Goal: Task Accomplishment & Management: Use online tool/utility

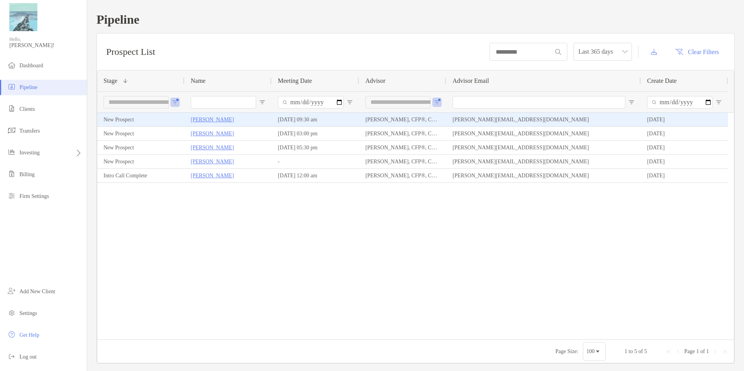
click at [209, 117] on p "[PERSON_NAME]" at bounding box center [212, 120] width 43 height 10
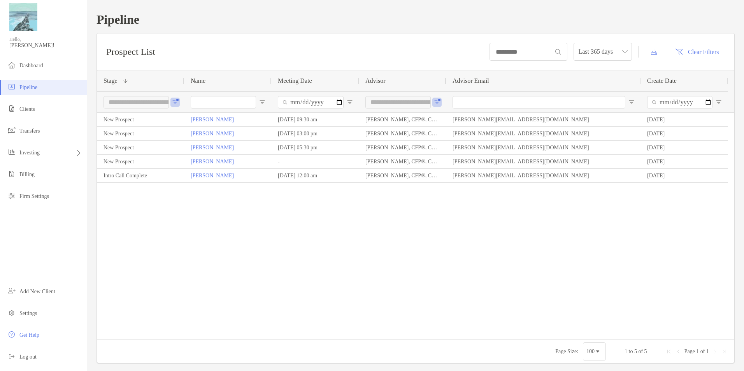
click at [640, 15] on h1 "Pipeline" at bounding box center [415, 19] width 638 height 14
click at [45, 108] on li "Clients" at bounding box center [43, 110] width 87 height 16
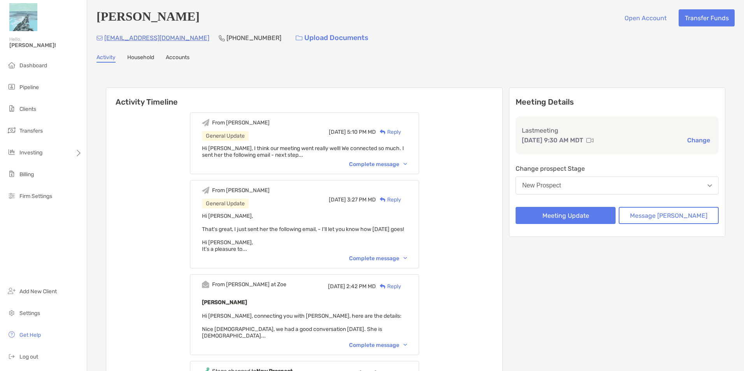
click at [380, 166] on div "Complete message" at bounding box center [378, 164] width 58 height 7
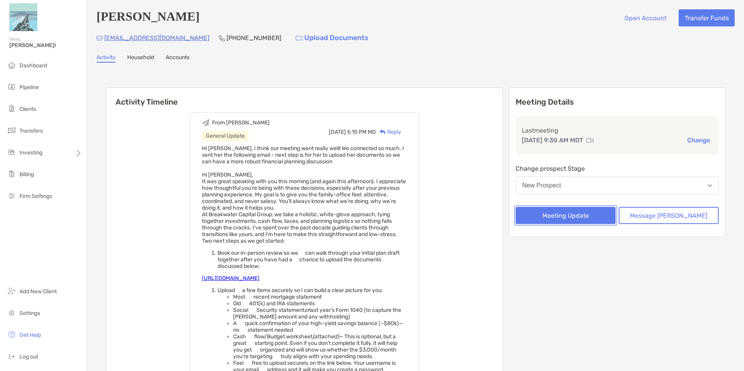
click at [609, 218] on button "Meeting Update" at bounding box center [566, 215] width 100 height 17
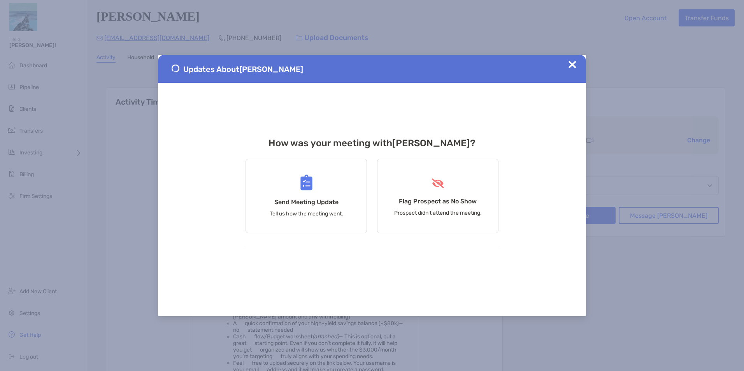
click at [573, 62] on img at bounding box center [572, 65] width 8 height 8
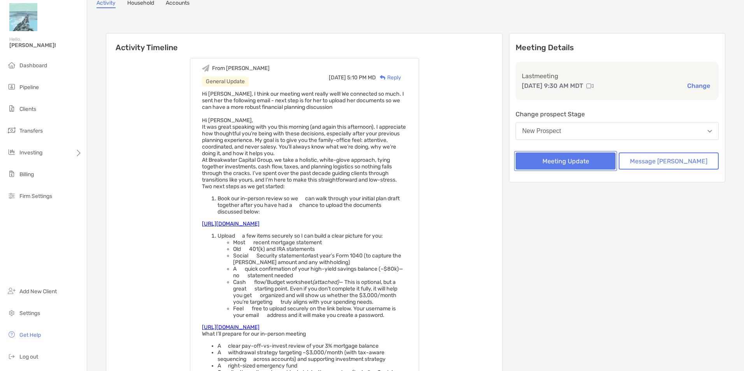
scroll to position [39, 0]
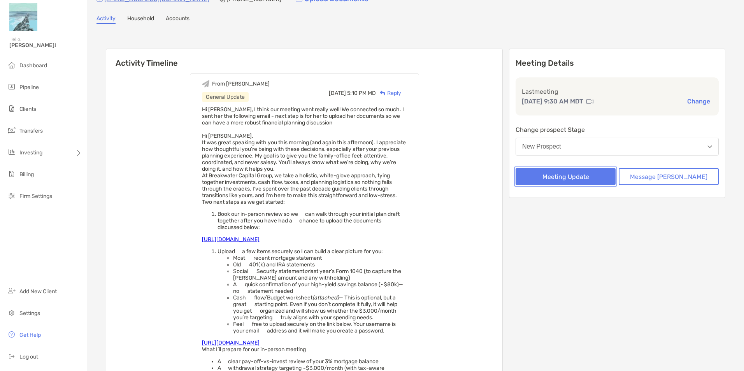
click at [584, 180] on button "Meeting Update" at bounding box center [566, 176] width 100 height 17
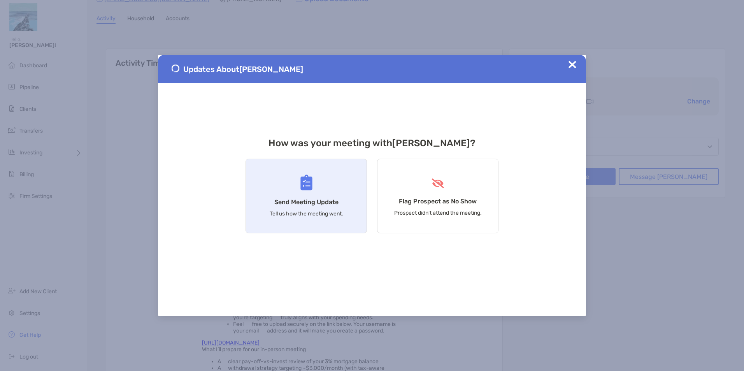
click at [323, 205] on h4 "Send Meeting Update" at bounding box center [306, 201] width 64 height 7
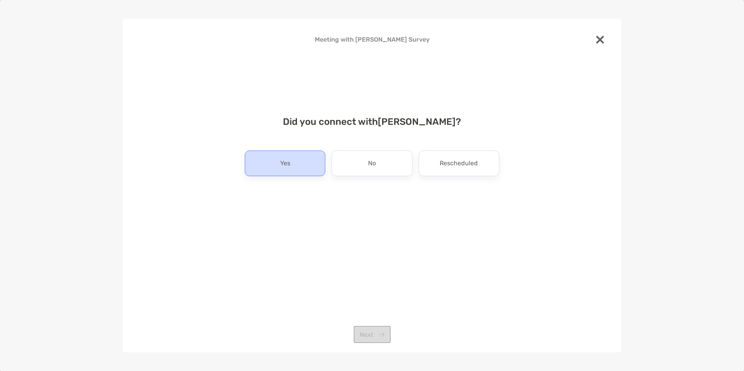
click at [292, 171] on div "Yes" at bounding box center [285, 164] width 81 height 26
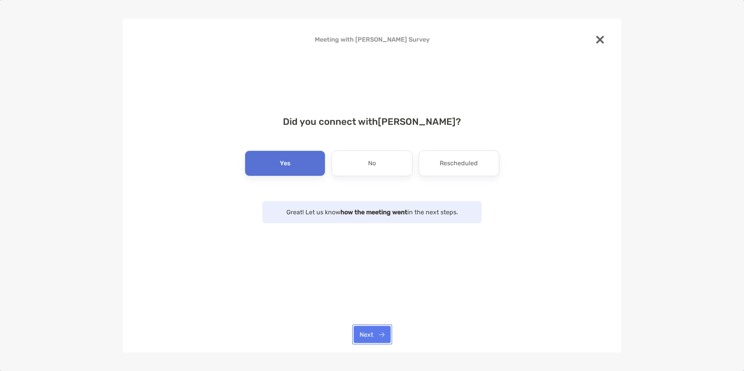
click at [374, 334] on button "Next" at bounding box center [372, 334] width 37 height 17
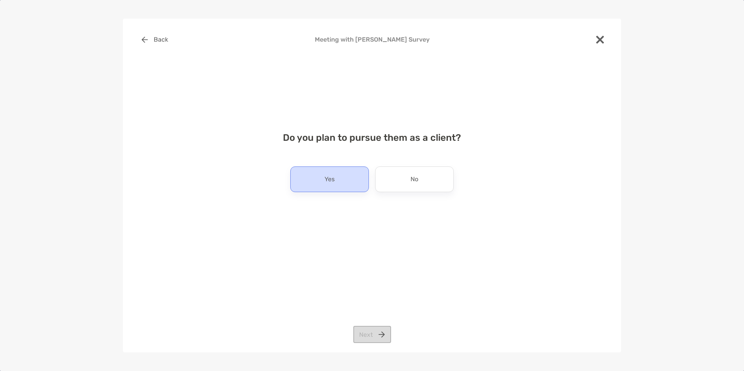
click at [349, 182] on div "Yes" at bounding box center [329, 180] width 79 height 26
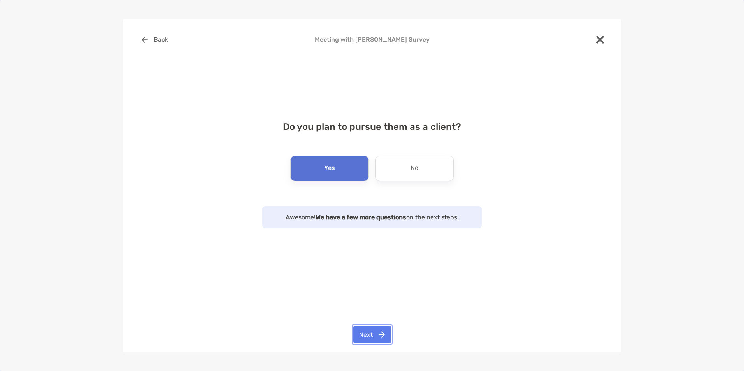
click at [374, 333] on button "Next" at bounding box center [372, 334] width 38 height 17
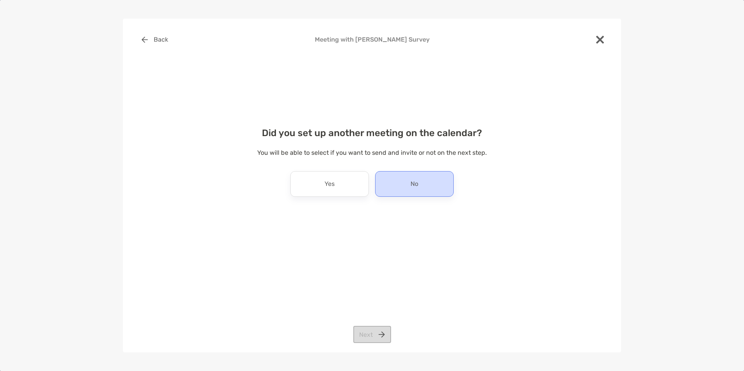
click at [451, 186] on div "No" at bounding box center [414, 184] width 79 height 26
click at [374, 337] on button "Next" at bounding box center [372, 334] width 38 height 17
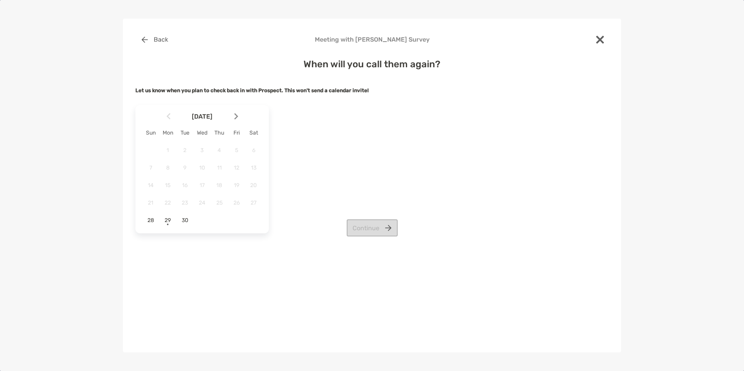
click at [234, 117] on img at bounding box center [236, 116] width 4 height 7
click at [202, 154] on div "1" at bounding box center [201, 150] width 13 height 13
click at [360, 230] on button "Continue" at bounding box center [372, 227] width 51 height 17
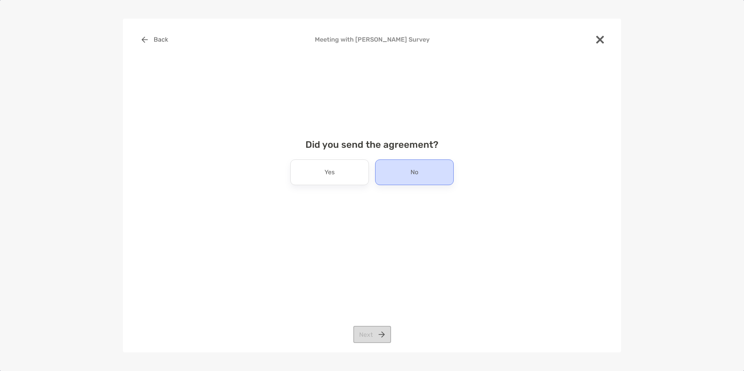
click at [452, 175] on div "No" at bounding box center [414, 173] width 79 height 26
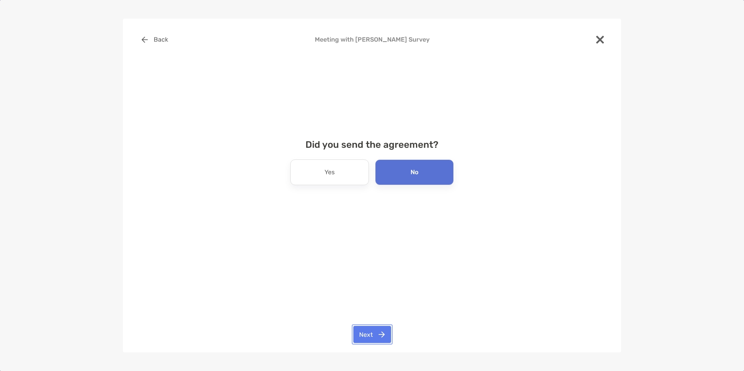
click at [382, 338] on button "Next" at bounding box center [372, 334] width 38 height 17
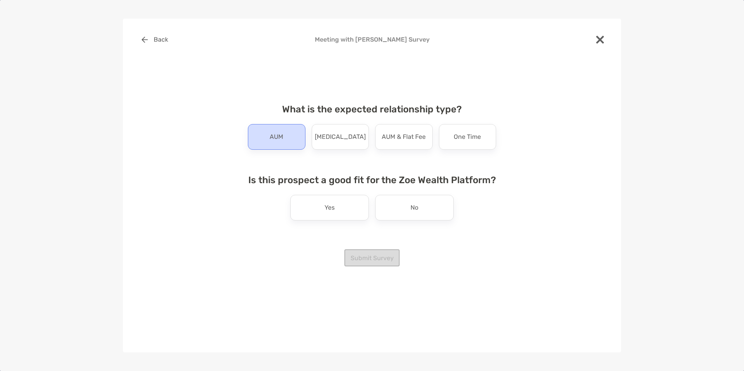
click at [284, 140] on div "AUM" at bounding box center [277, 137] width 58 height 26
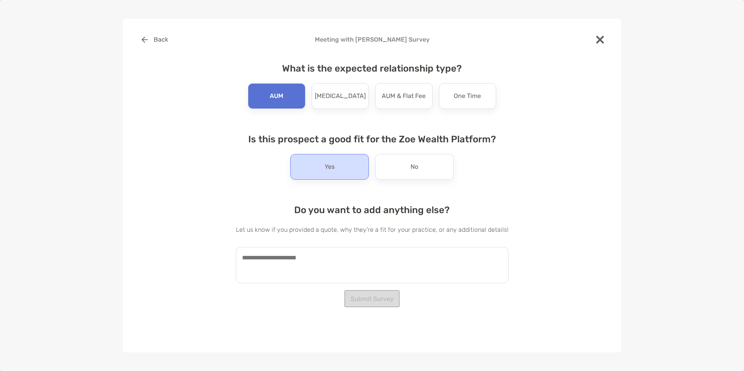
click at [302, 167] on div "Yes" at bounding box center [329, 167] width 79 height 26
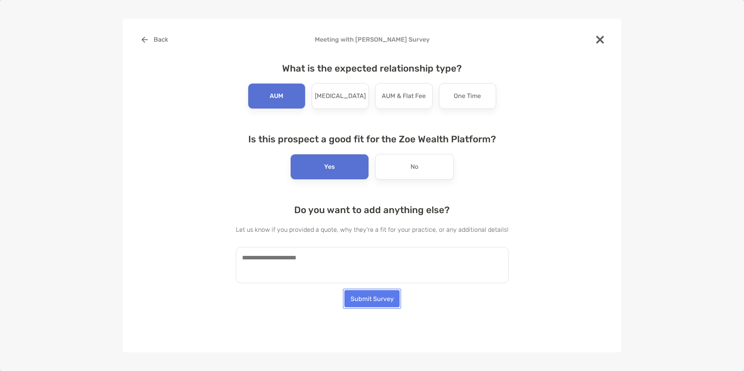
click at [389, 299] on button "Submit Survey" at bounding box center [371, 298] width 55 height 17
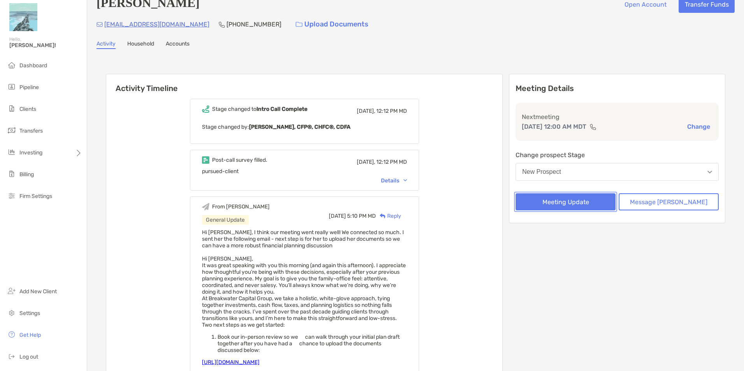
scroll to position [0, 0]
